Goal: Task Accomplishment & Management: Manage account settings

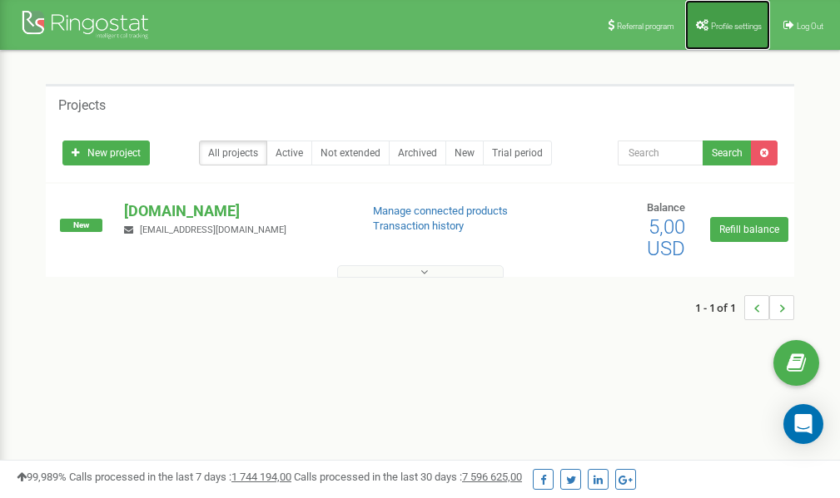
click at [720, 31] on link "Profile settings" at bounding box center [727, 25] width 85 height 50
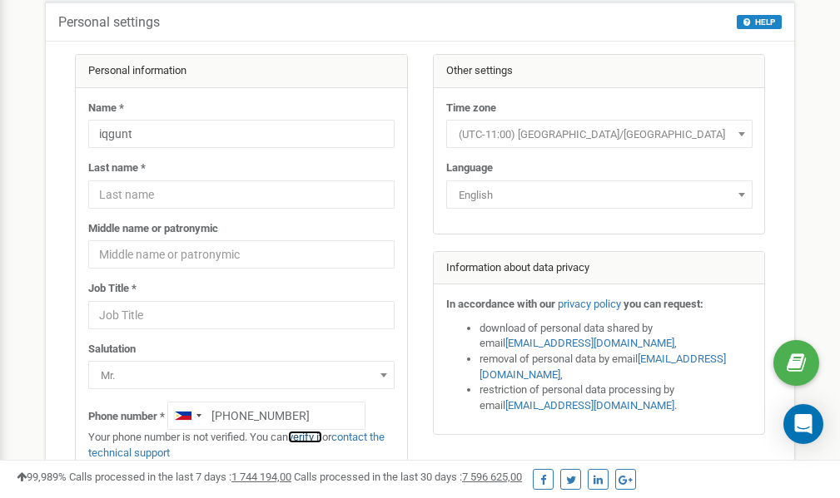
click at [313, 437] on link "verify it" at bounding box center [305, 437] width 34 height 12
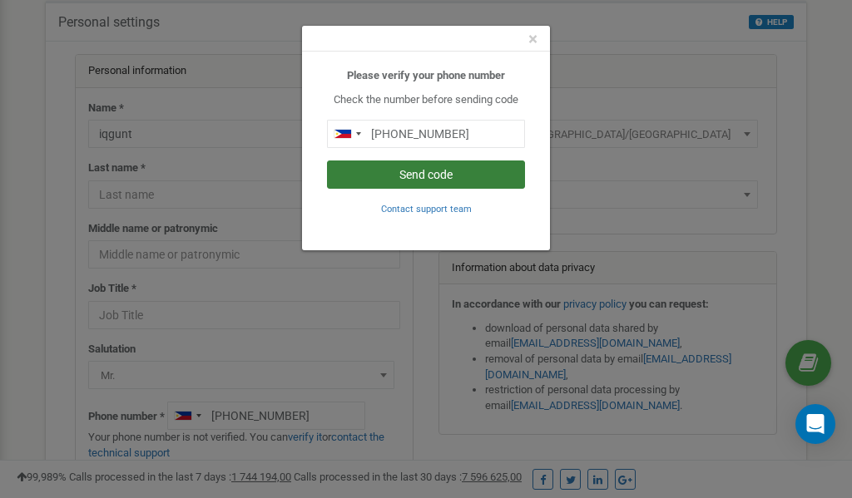
click at [405, 173] on button "Send code" at bounding box center [426, 175] width 198 height 28
